Goal: Task Accomplishment & Management: Manage account settings

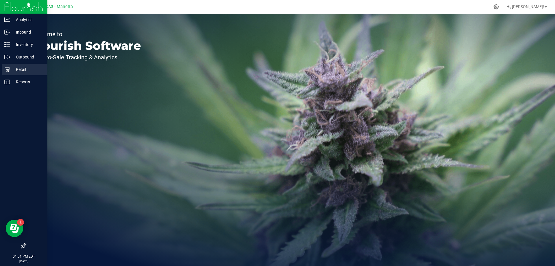
click at [22, 69] on p "Retail" at bounding box center [27, 69] width 35 height 7
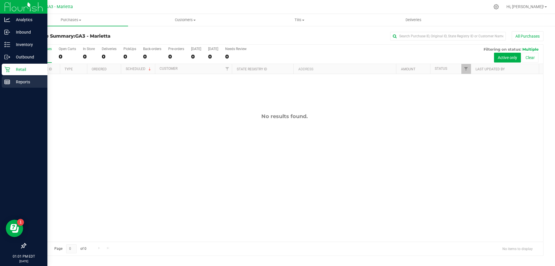
click at [21, 82] on p "Reports" at bounding box center [27, 81] width 35 height 7
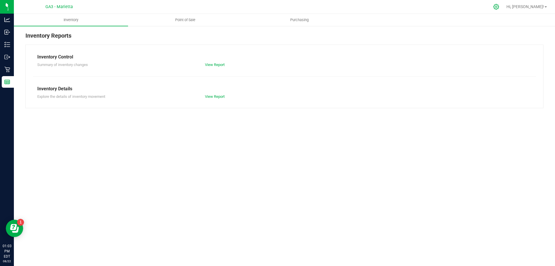
click at [499, 7] on icon at bounding box center [496, 7] width 6 height 6
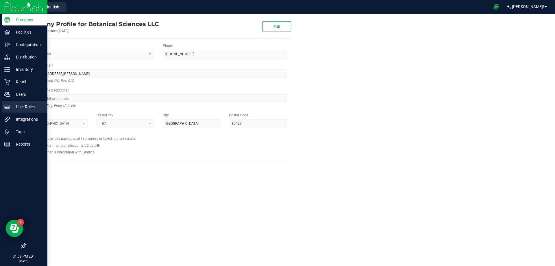
click at [23, 107] on p "User Roles" at bounding box center [27, 106] width 35 height 7
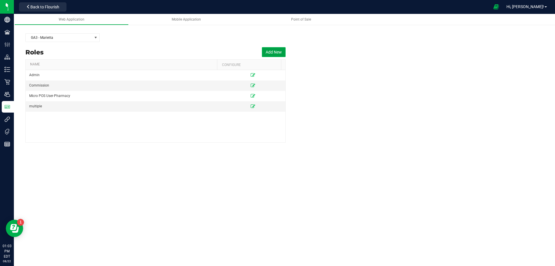
click at [276, 51] on button "Add New" at bounding box center [274, 52] width 24 height 10
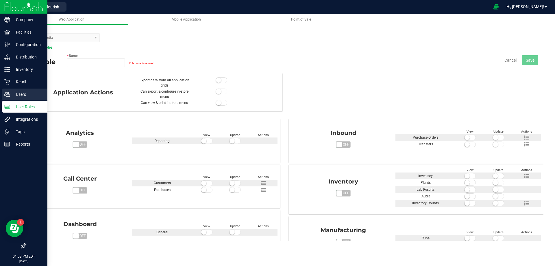
click at [23, 93] on p "Users" at bounding box center [27, 94] width 35 height 7
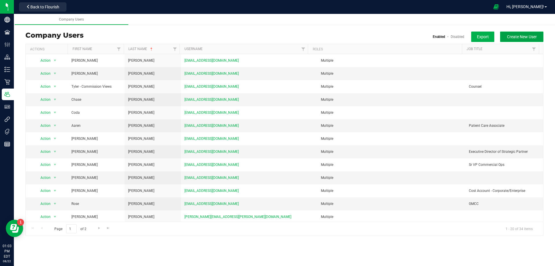
click at [527, 36] on span "Create New User" at bounding box center [522, 36] width 30 height 5
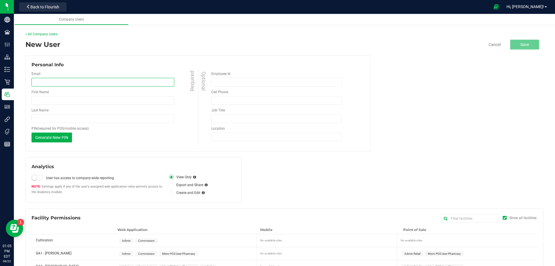
click at [56, 85] on input "email" at bounding box center [103, 82] width 143 height 9
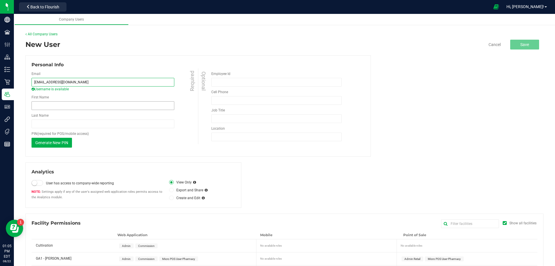
type input "[EMAIL_ADDRESS][DOMAIN_NAME]"
click at [49, 105] on input "First Name" at bounding box center [103, 105] width 143 height 9
click at [164, 139] on div "PIN (required for POS/mobile access) Generate New PIN This PIN will only be sho…" at bounding box center [116, 139] width 168 height 16
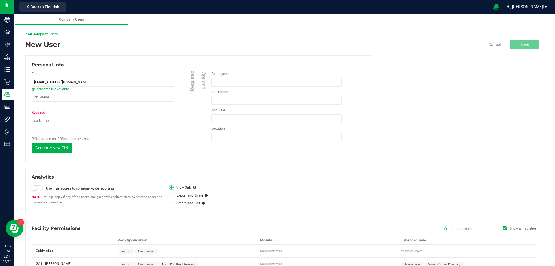
click at [55, 130] on input "Last Name" at bounding box center [103, 129] width 143 height 9
click at [130, 154] on div "Email [EMAIL_ADDRESS][DOMAIN_NAME] Username is available Required First Name Re…" at bounding box center [115, 111] width 167 height 87
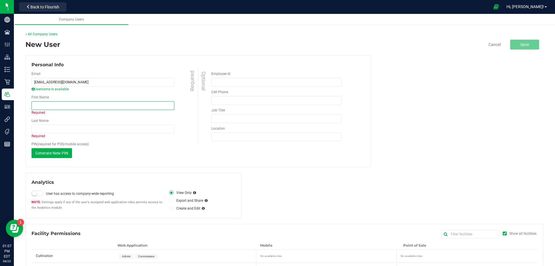
click at [39, 106] on input "First Name" at bounding box center [103, 105] width 143 height 9
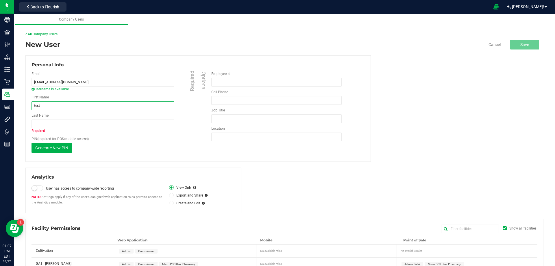
type input "test"
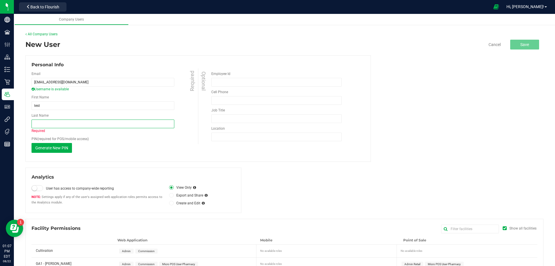
drag, startPoint x: 55, startPoint y: 104, endPoint x: 38, endPoint y: 123, distance: 26.0
click at [38, 123] on input "Last Name" at bounding box center [103, 123] width 143 height 9
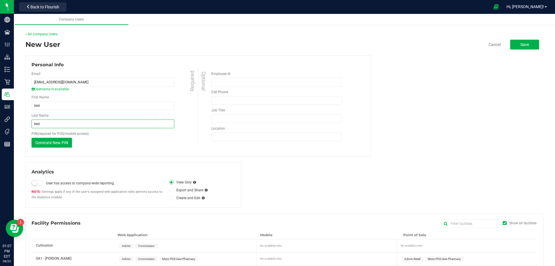
type input "test"
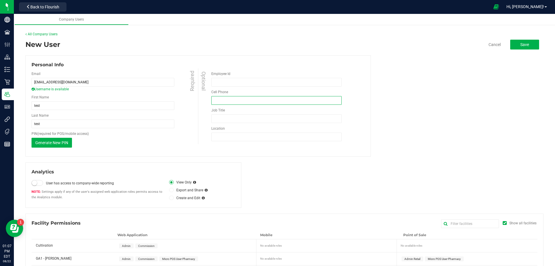
click at [245, 102] on input "tel" at bounding box center [276, 100] width 130 height 9
type input "(000) 000-0000"
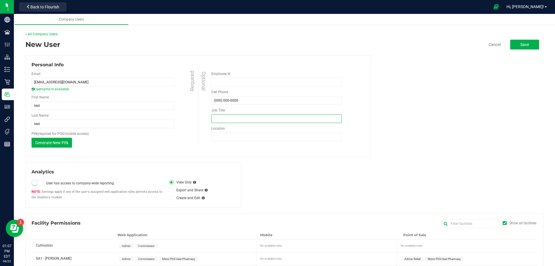
click at [236, 121] on input "Job Title" at bounding box center [276, 118] width 130 height 9
type input "pc"
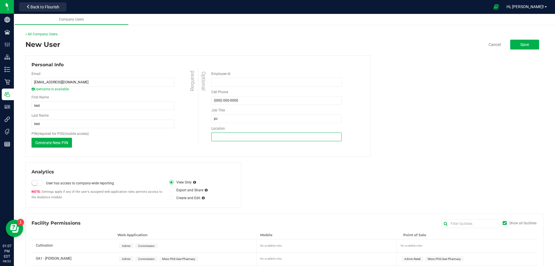
click at [214, 139] on input "Location" at bounding box center [276, 136] width 130 height 9
type input "marietta"
click at [523, 46] on span "Save" at bounding box center [525, 44] width 9 height 5
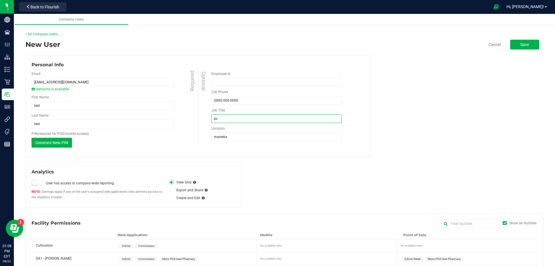
drag, startPoint x: 227, startPoint y: 116, endPoint x: 227, endPoint y: 119, distance: 3.5
click at [227, 118] on input "pc" at bounding box center [276, 118] width 130 height 9
type input "patient consultant"
click at [521, 42] on span "Save" at bounding box center [525, 44] width 9 height 5
click at [243, 120] on input "patient consultant" at bounding box center [276, 118] width 130 height 9
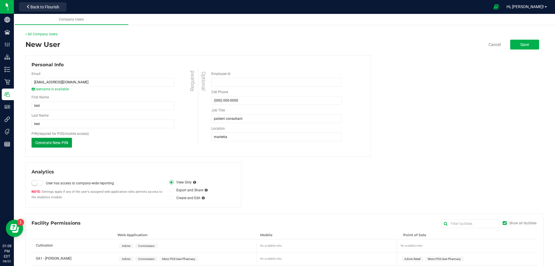
click at [40, 143] on span "Generate New PIN" at bounding box center [51, 142] width 33 height 5
click at [523, 42] on span "Save" at bounding box center [525, 44] width 9 height 5
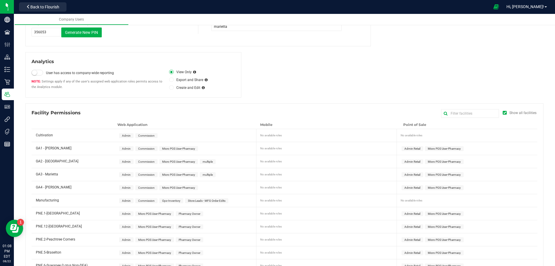
scroll to position [116, 0]
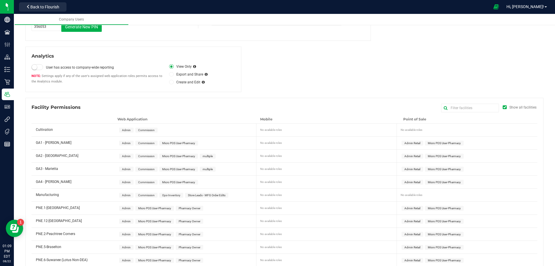
click at [191, 169] on span "Micro POS User-Pharmacy" at bounding box center [178, 168] width 33 height 3
click at [432, 184] on span "Micro POS User-Pharmacy" at bounding box center [444, 182] width 39 height 5
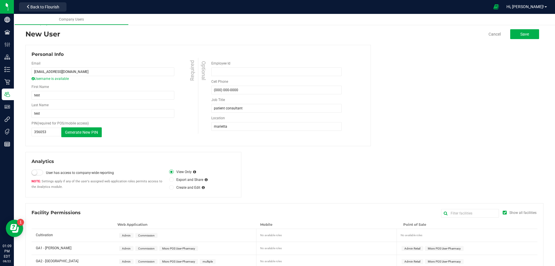
scroll to position [0, 0]
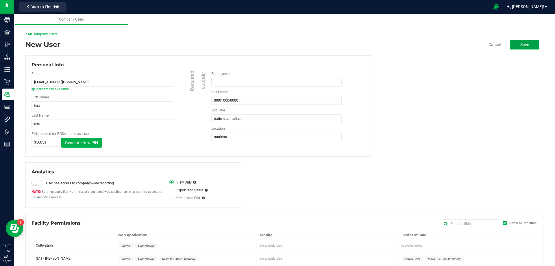
click at [519, 41] on button "Save" at bounding box center [524, 45] width 29 height 10
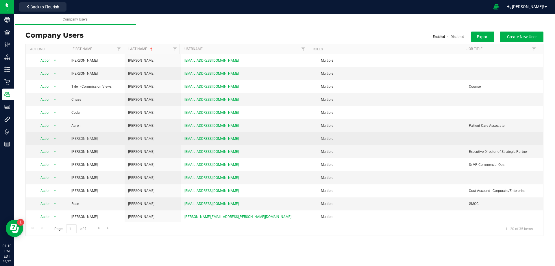
click at [77, 139] on span "[PERSON_NAME]" at bounding box center [84, 138] width 26 height 5
click at [52, 140] on span "select" at bounding box center [54, 138] width 7 height 8
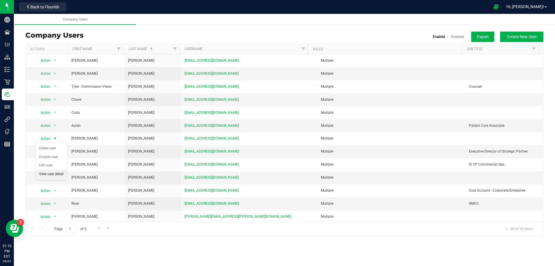
click at [62, 176] on li "View user detail" at bounding box center [52, 174] width 32 height 9
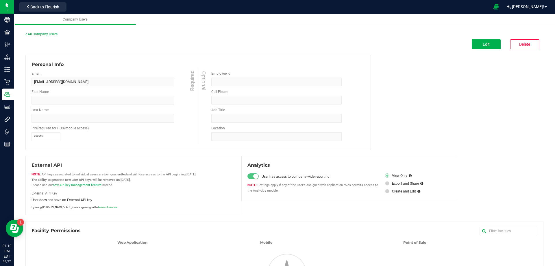
type input "[PERSON_NAME]"
type input "4049602405"
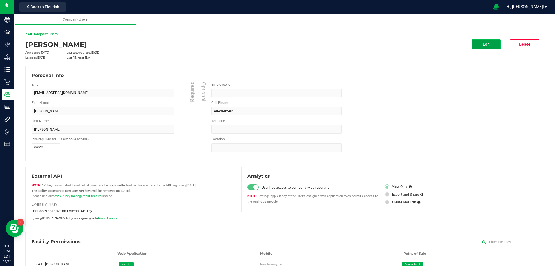
click at [478, 45] on button "Edit" at bounding box center [486, 44] width 29 height 10
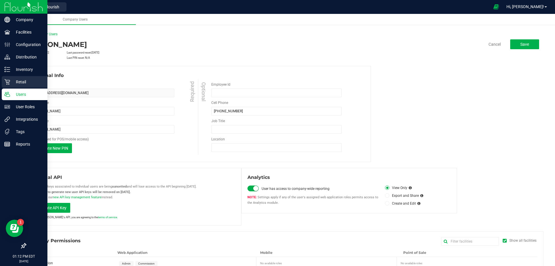
click at [19, 79] on p "Retail" at bounding box center [27, 81] width 35 height 7
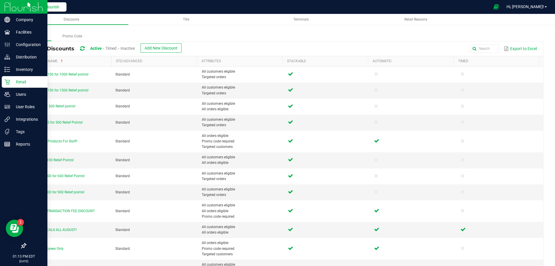
click at [50, 7] on span "Back to Flourish" at bounding box center [44, 7] width 29 height 5
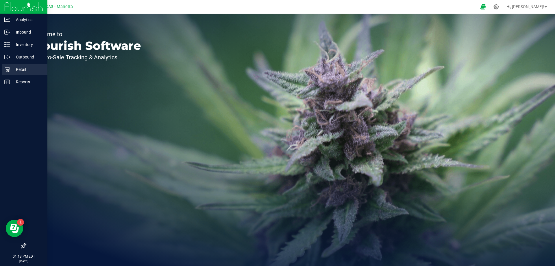
click at [17, 69] on p "Retail" at bounding box center [27, 69] width 35 height 7
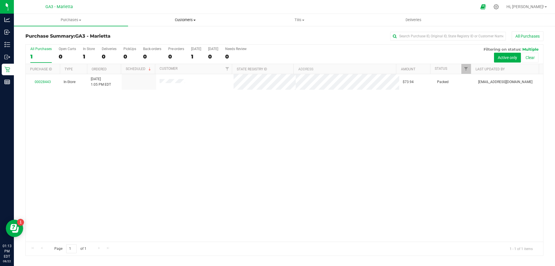
click at [190, 20] on span "Customers" at bounding box center [185, 19] width 114 height 5
click at [166, 50] on span "All physicians" at bounding box center [149, 48] width 42 height 5
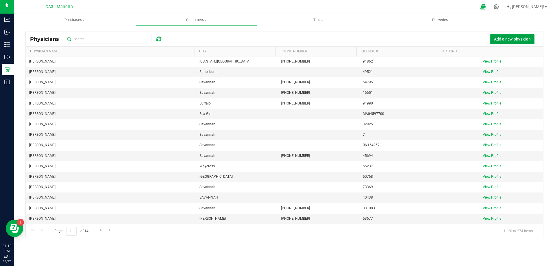
click at [508, 38] on span "Add a new physician" at bounding box center [512, 39] width 37 height 5
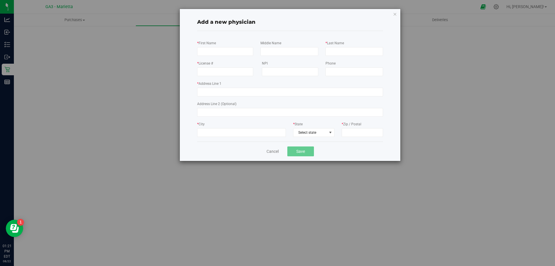
click at [7, 6] on div "Add a new physician * First Name Middle Name * Last Name * License # NPI Phone …" at bounding box center [280, 133] width 560 height 266
click at [398, 14] on div "Add a new physician * First Name Middle Name * Last Name * License # NPI Phone …" at bounding box center [290, 85] width 221 height 152
click at [395, 14] on icon "button" at bounding box center [395, 13] width 4 height 7
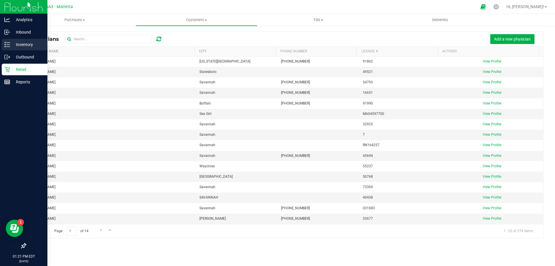
click at [24, 43] on p "Inventory" at bounding box center [27, 44] width 35 height 7
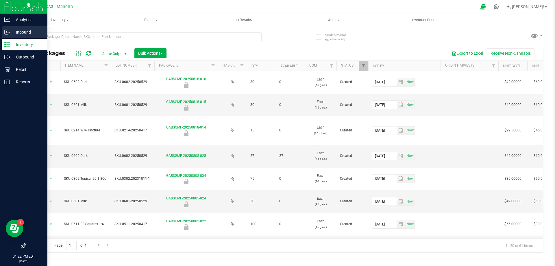
click at [24, 31] on p "Inbound" at bounding box center [27, 32] width 35 height 7
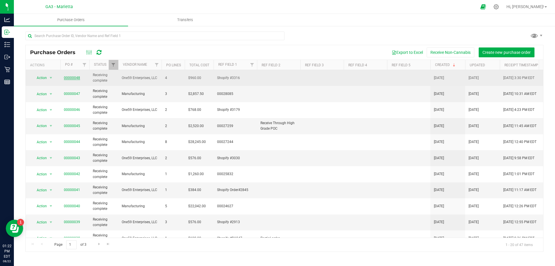
click at [76, 78] on link "00000048" at bounding box center [72, 78] width 16 height 4
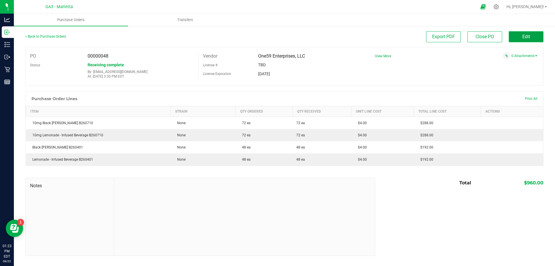
click at [517, 38] on button "Edit" at bounding box center [526, 36] width 35 height 11
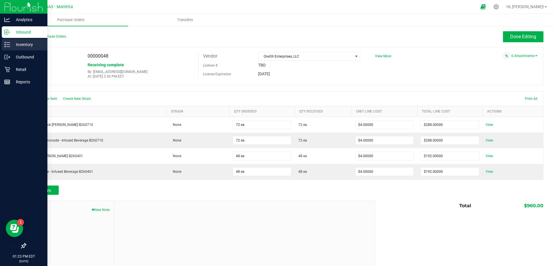
click at [25, 45] on p "Inventory" at bounding box center [27, 44] width 35 height 7
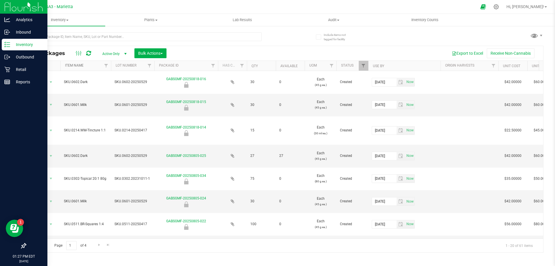
click at [75, 64] on link "Item Name" at bounding box center [74, 65] width 19 height 4
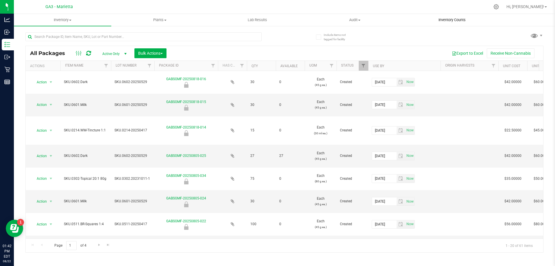
click at [461, 20] on span "Inventory Counts" at bounding box center [452, 19] width 43 height 5
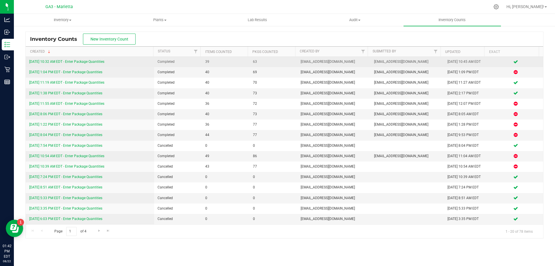
click at [213, 61] on span "39" at bounding box center [225, 61] width 41 height 5
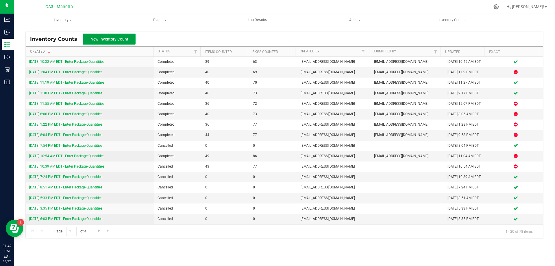
click at [103, 40] on span "New Inventory Count" at bounding box center [110, 39] width 38 height 5
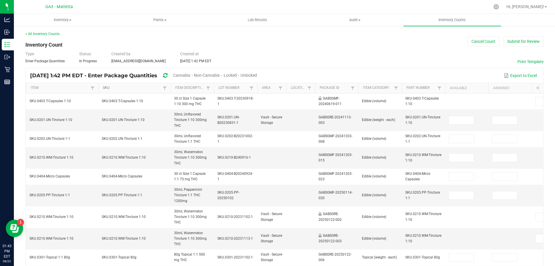
click at [104, 88] on link "SKU" at bounding box center [132, 88] width 58 height 5
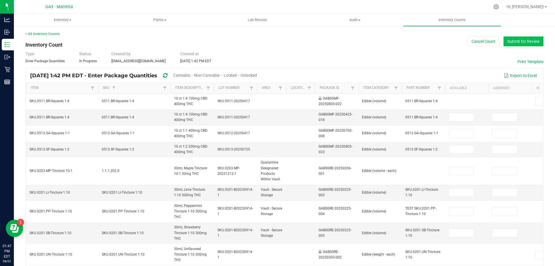
click at [514, 43] on button "Submit for Review" at bounding box center [524, 41] width 40 height 10
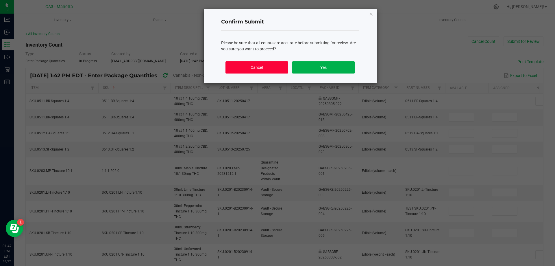
click at [244, 67] on button "Cancel" at bounding box center [257, 67] width 62 height 12
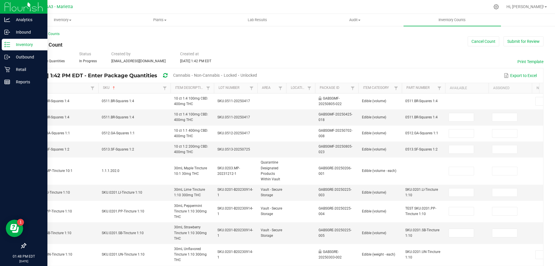
click at [20, 43] on p "Inventory" at bounding box center [27, 44] width 35 height 7
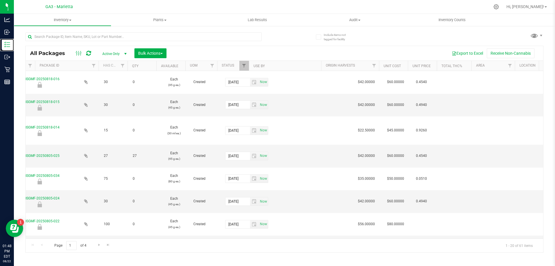
scroll to position [0, 154]
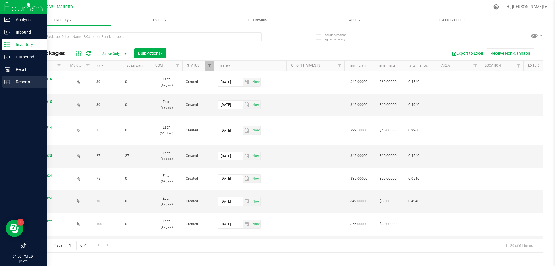
click at [20, 80] on p "Reports" at bounding box center [27, 81] width 35 height 7
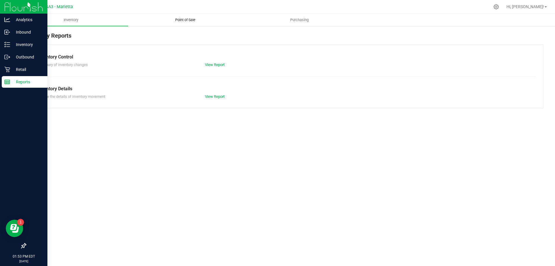
click at [176, 22] on span "Point of Sale" at bounding box center [185, 19] width 36 height 5
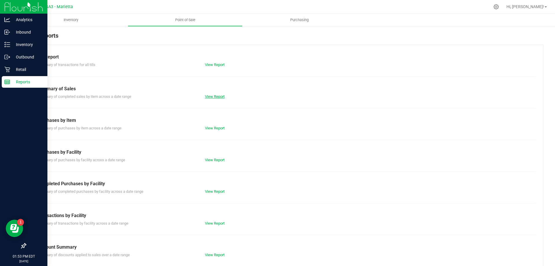
click at [212, 97] on link "View Report" at bounding box center [215, 96] width 20 height 4
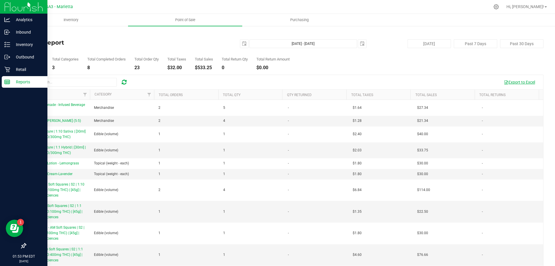
click at [525, 84] on button "Export to Excel" at bounding box center [519, 82] width 39 height 10
click at [25, 82] on p "Reports" at bounding box center [27, 81] width 35 height 7
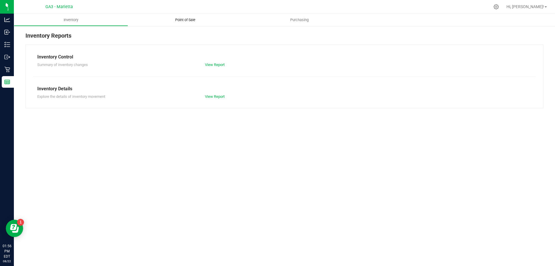
click at [189, 24] on uib-tab-heading "Point of Sale" at bounding box center [185, 20] width 114 height 12
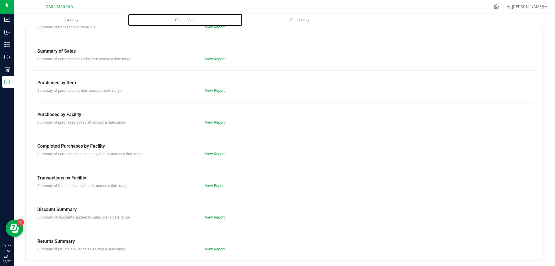
scroll to position [38, 0]
